Goal: Use online tool/utility

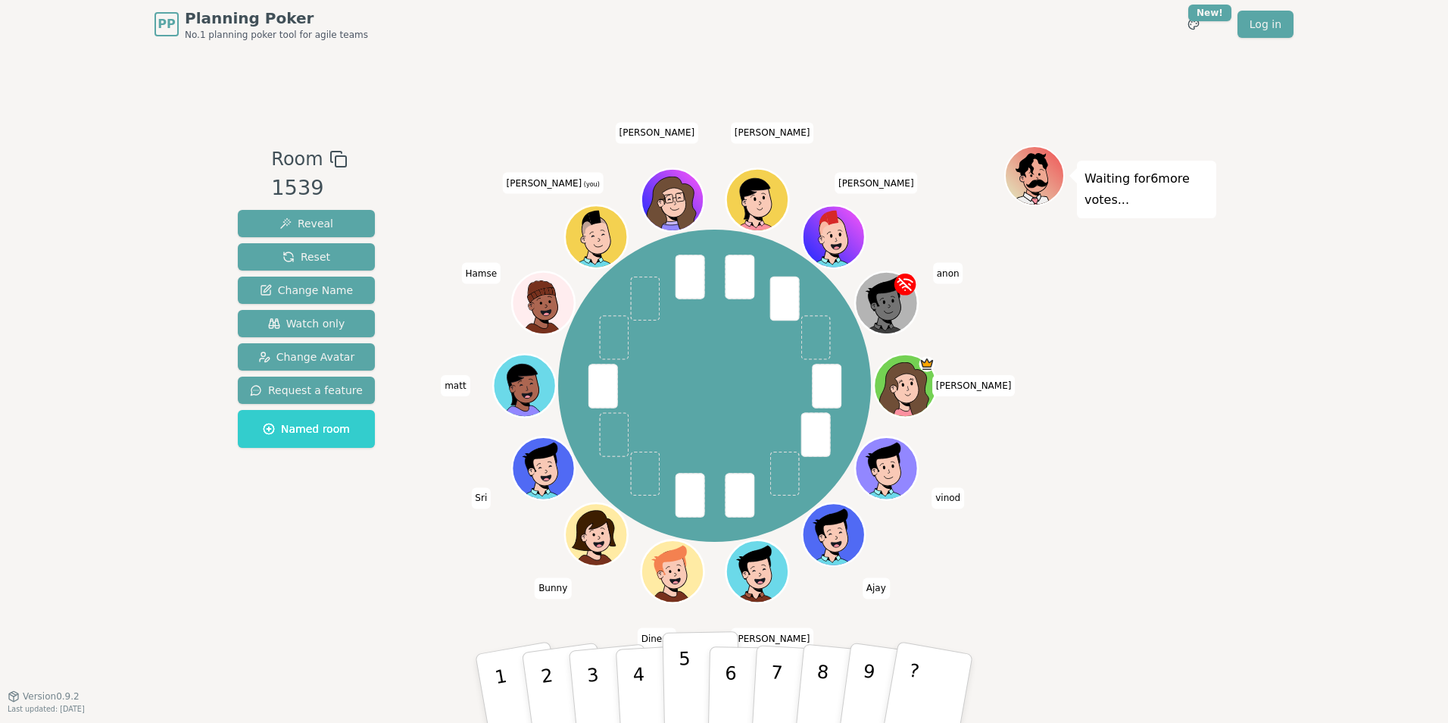
click at [685, 683] on p "5" at bounding box center [685, 689] width 13 height 82
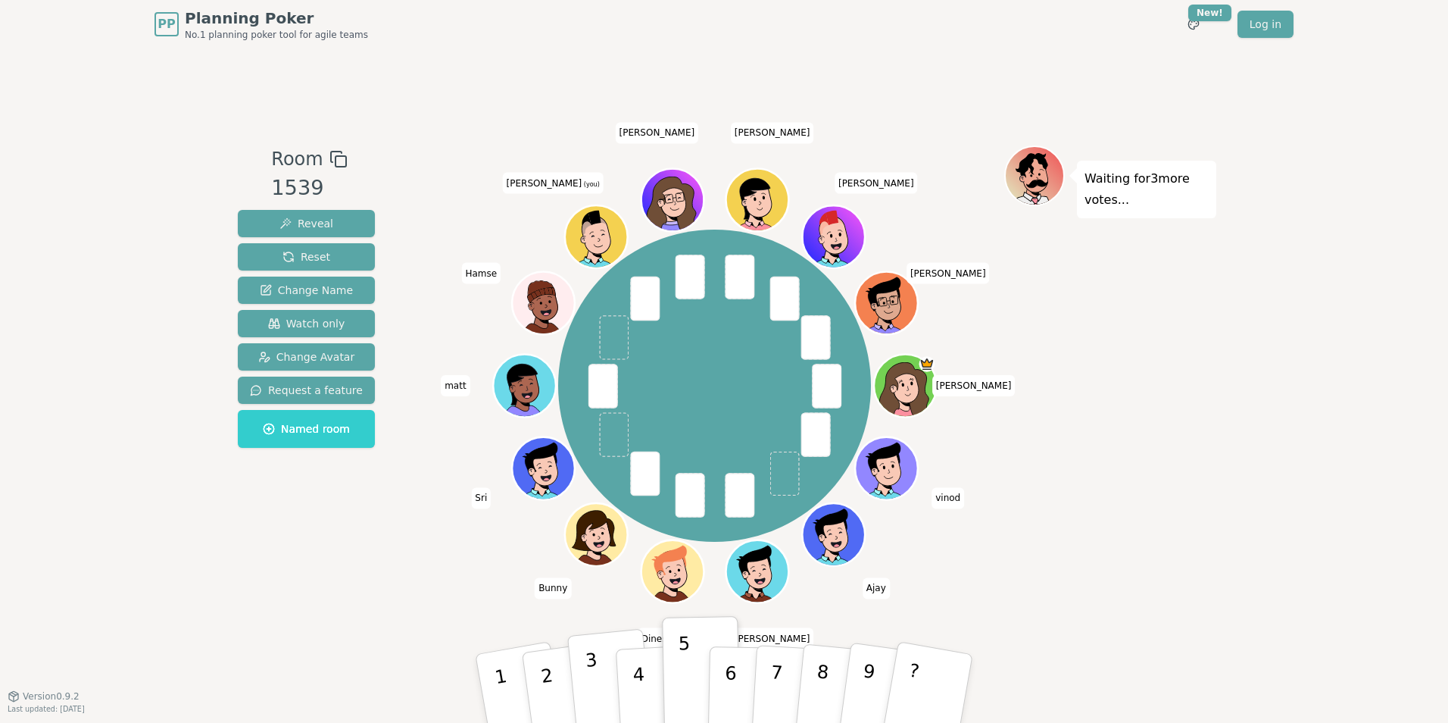
click at [598, 684] on button "3" at bounding box center [610, 689] width 86 height 120
click at [639, 674] on p "4" at bounding box center [640, 689] width 17 height 83
click at [611, 673] on button "3" at bounding box center [610, 689] width 86 height 120
